Goal: Navigation & Orientation: Find specific page/section

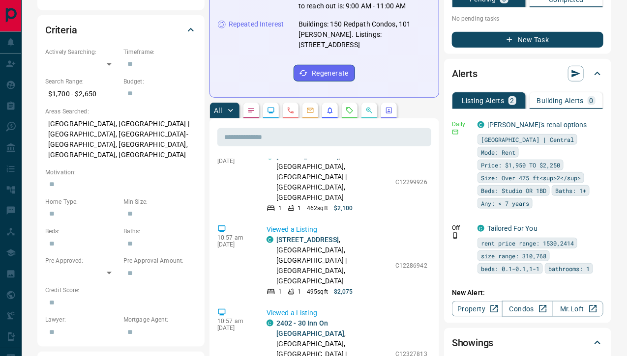
scroll to position [297, 0]
drag, startPoint x: 392, startPoint y: 265, endPoint x: 412, endPoint y: 266, distance: 20.2
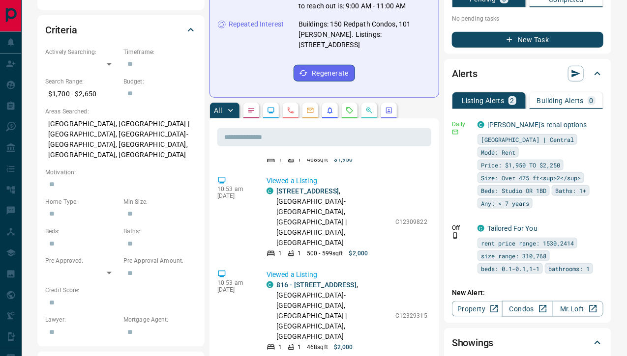
scroll to position [797, 0]
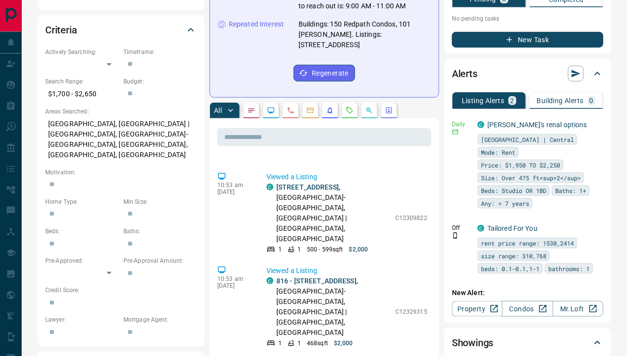
drag, startPoint x: 395, startPoint y: 231, endPoint x: 430, endPoint y: 231, distance: 34.4
copy p "12333731"
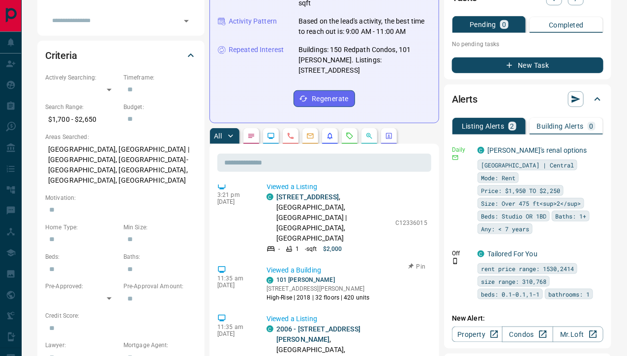
scroll to position [7, 0]
drag, startPoint x: 392, startPoint y: 173, endPoint x: 426, endPoint y: 174, distance: 33.9
click at [426, 181] on div "Viewed a Listing C [STREET_ADDRESS][GEOGRAPHIC_DATA], [GEOGRAPHIC_DATA] - 1 - s…" at bounding box center [348, 217] width 165 height 72
copy p "C12336015"
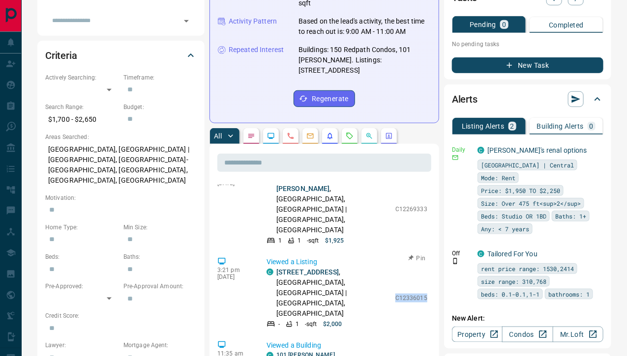
scroll to position [0, 0]
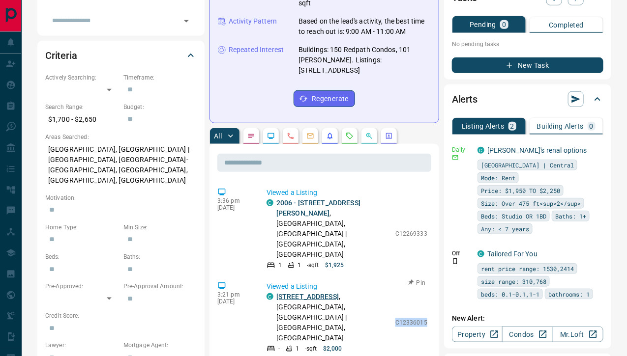
click at [310, 293] on link "[STREET_ADDRESS]" at bounding box center [307, 297] width 62 height 8
